Goal: Obtain resource: Download file/media

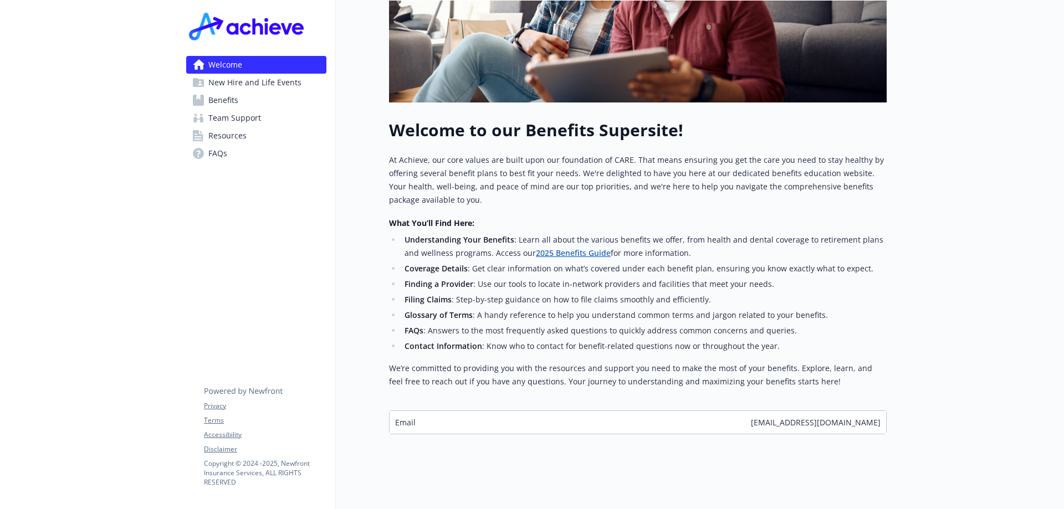
scroll to position [290, 0]
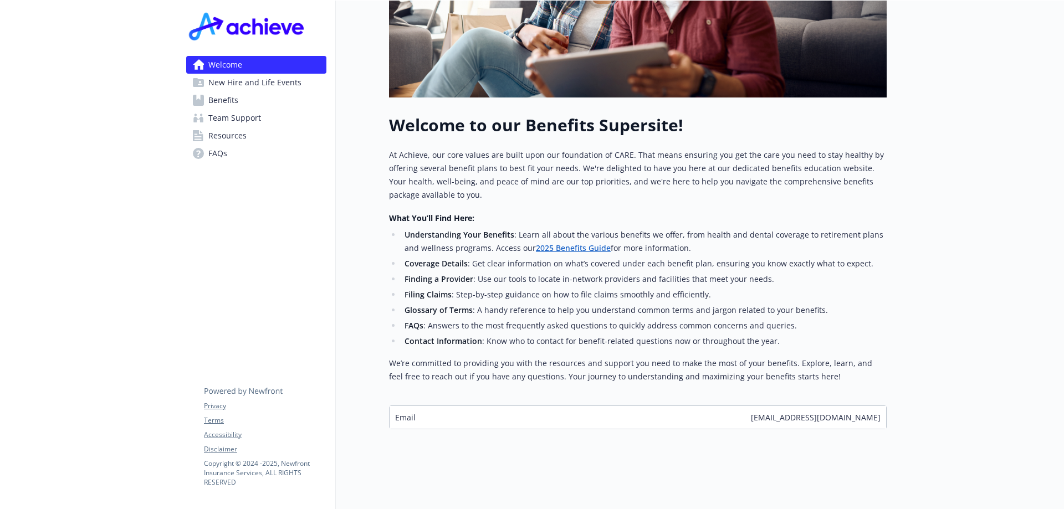
click at [558, 243] on link "2025 Benefits Guide" at bounding box center [573, 248] width 75 height 11
